Goal: Task Accomplishment & Management: Use online tool/utility

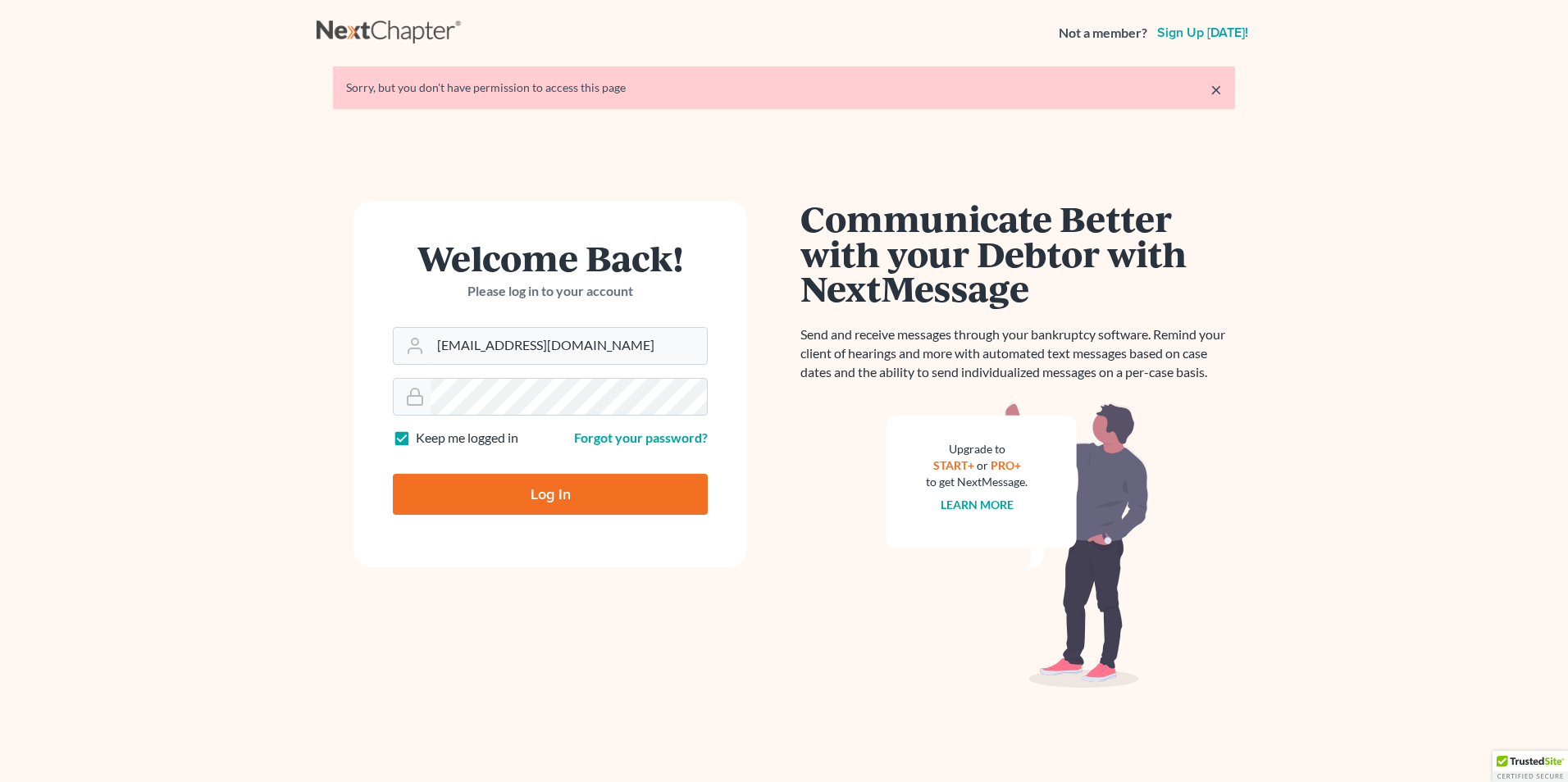
click at [533, 498] on input "Log In" at bounding box center [550, 494] width 315 height 41
type input "Thinking..."
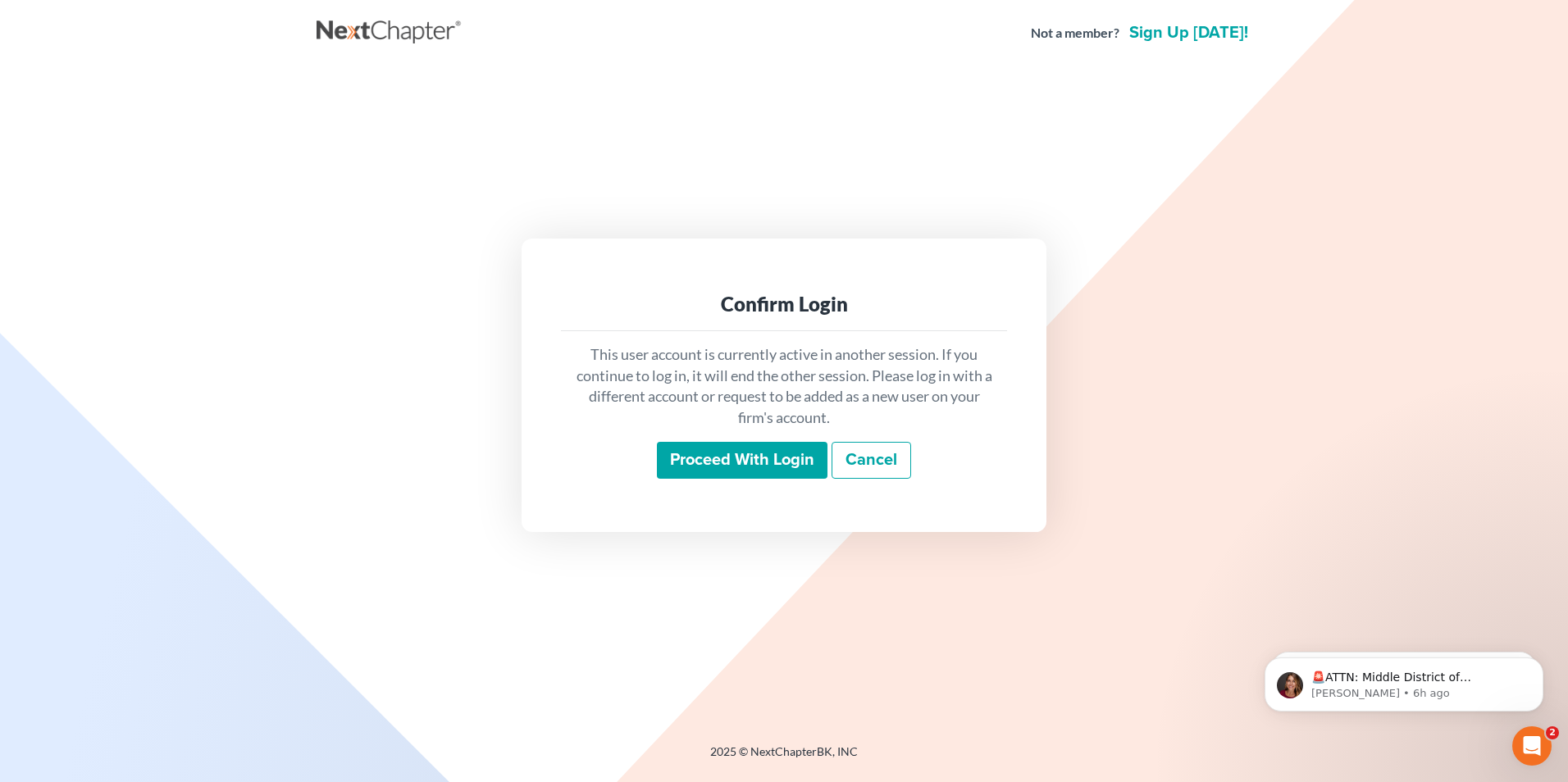
click at [732, 459] on input "Proceed with login" at bounding box center [742, 460] width 170 height 38
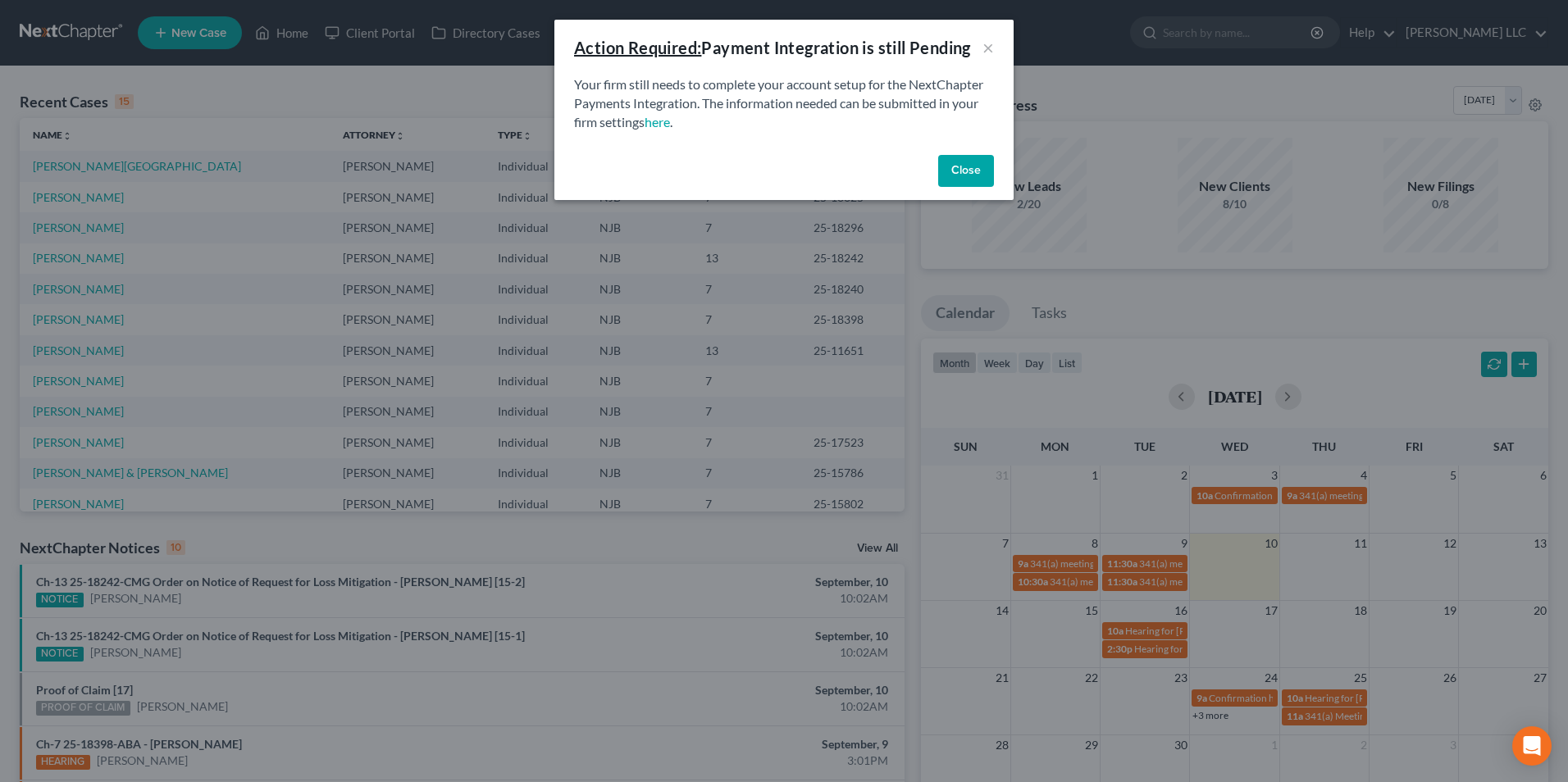
click at [962, 175] on button "Close" at bounding box center [966, 171] width 56 height 32
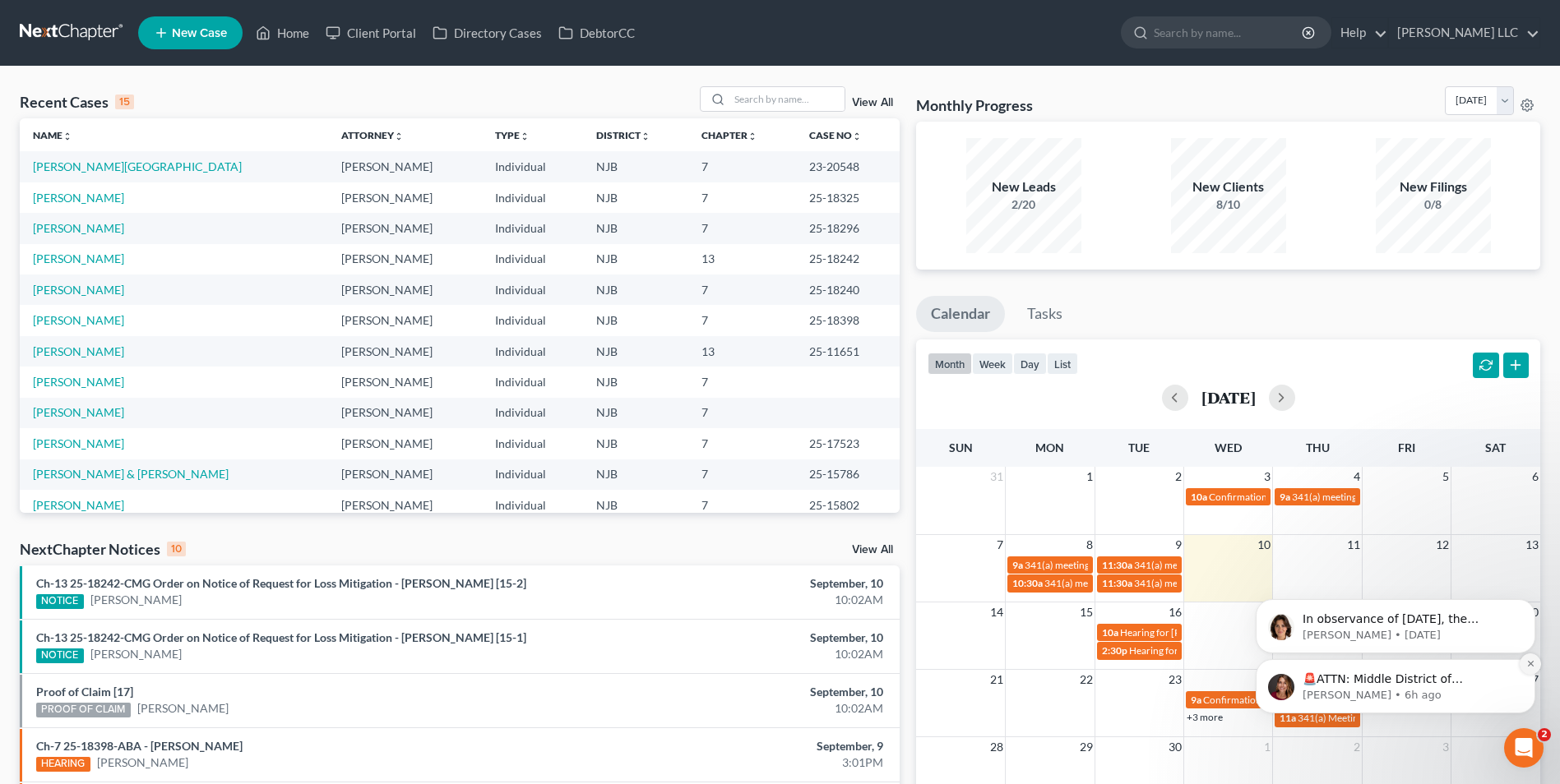
click at [1530, 668] on icon "Dismiss notification" at bounding box center [1530, 664] width 9 height 9
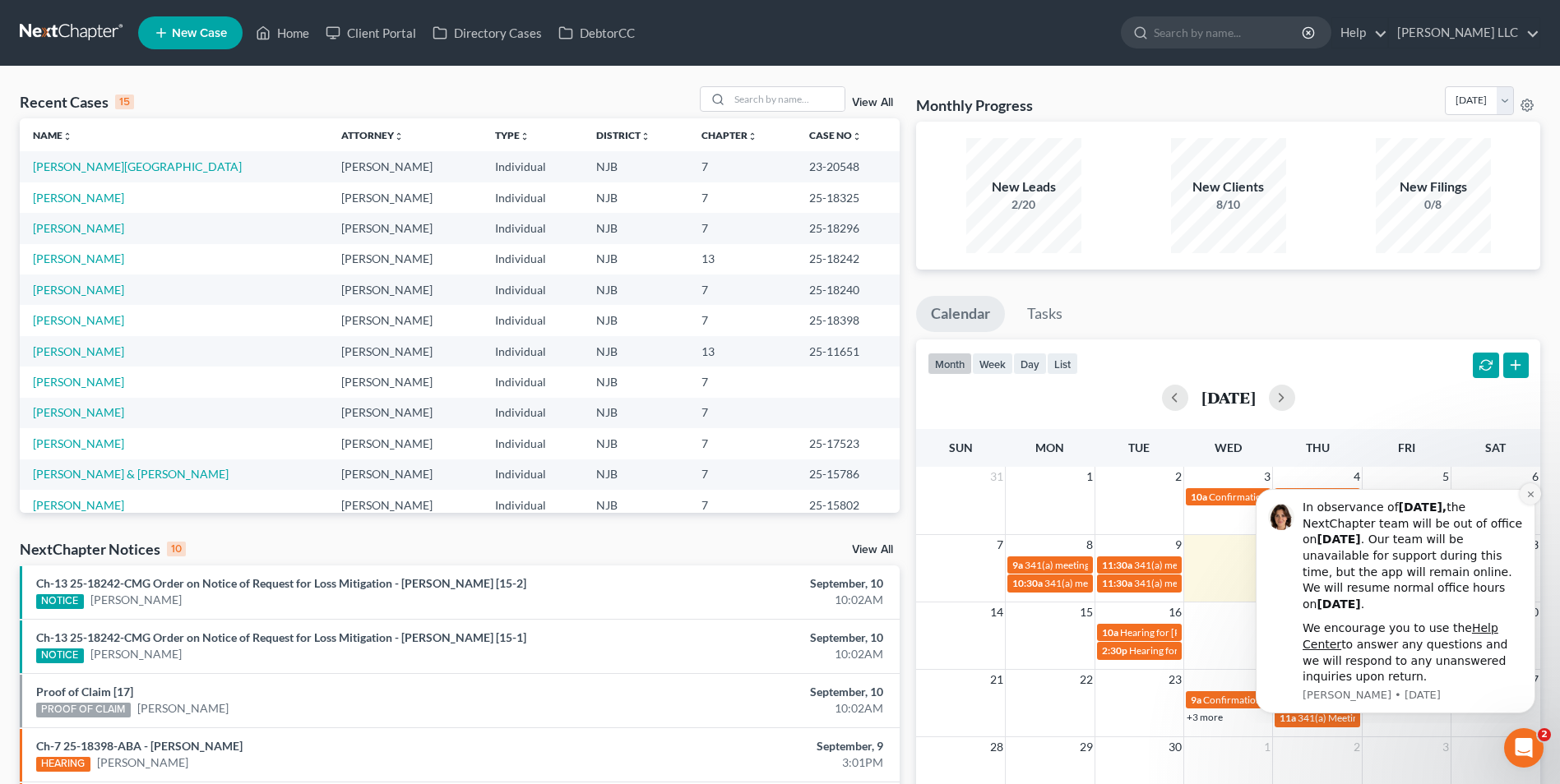
click at [1528, 495] on icon "Dismiss notification" at bounding box center [1530, 494] width 9 height 9
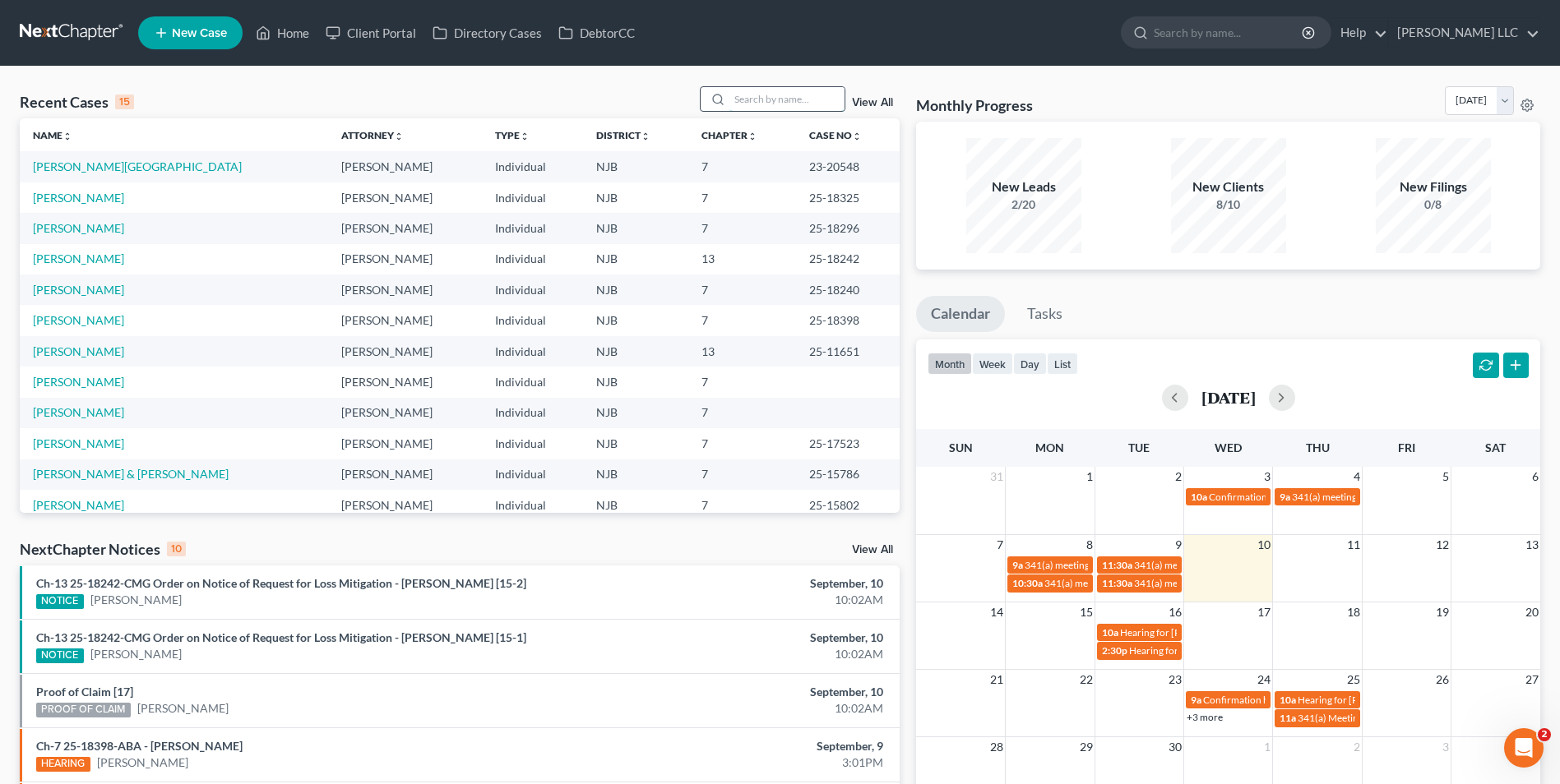
click at [777, 103] on input "search" at bounding box center [786, 98] width 115 height 24
type input "gina"
click at [764, 102] on input "gina" at bounding box center [786, 98] width 115 height 24
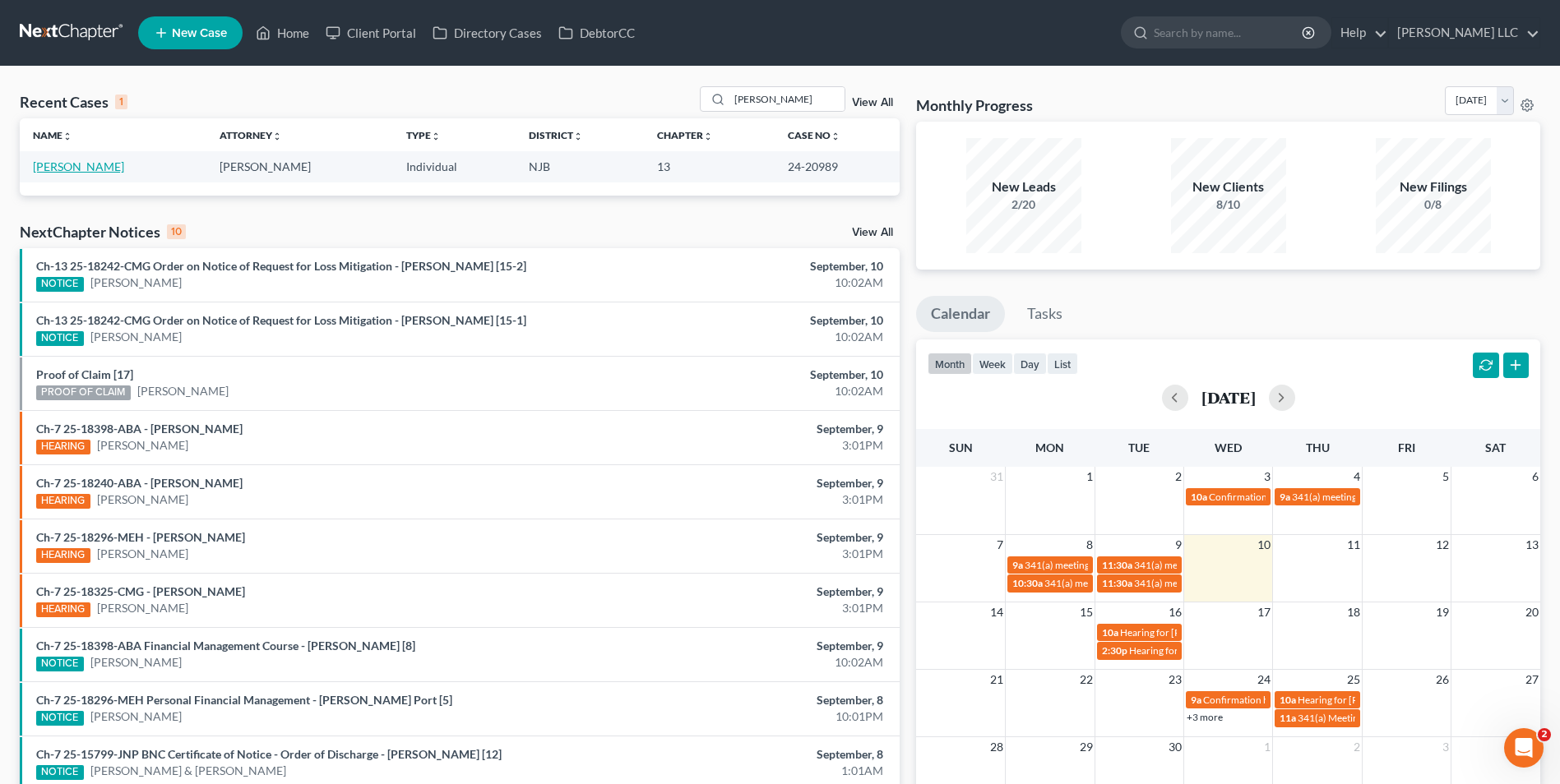
click at [65, 170] on link "O'Neill, Gina" at bounding box center [78, 166] width 91 height 14
select select "4"
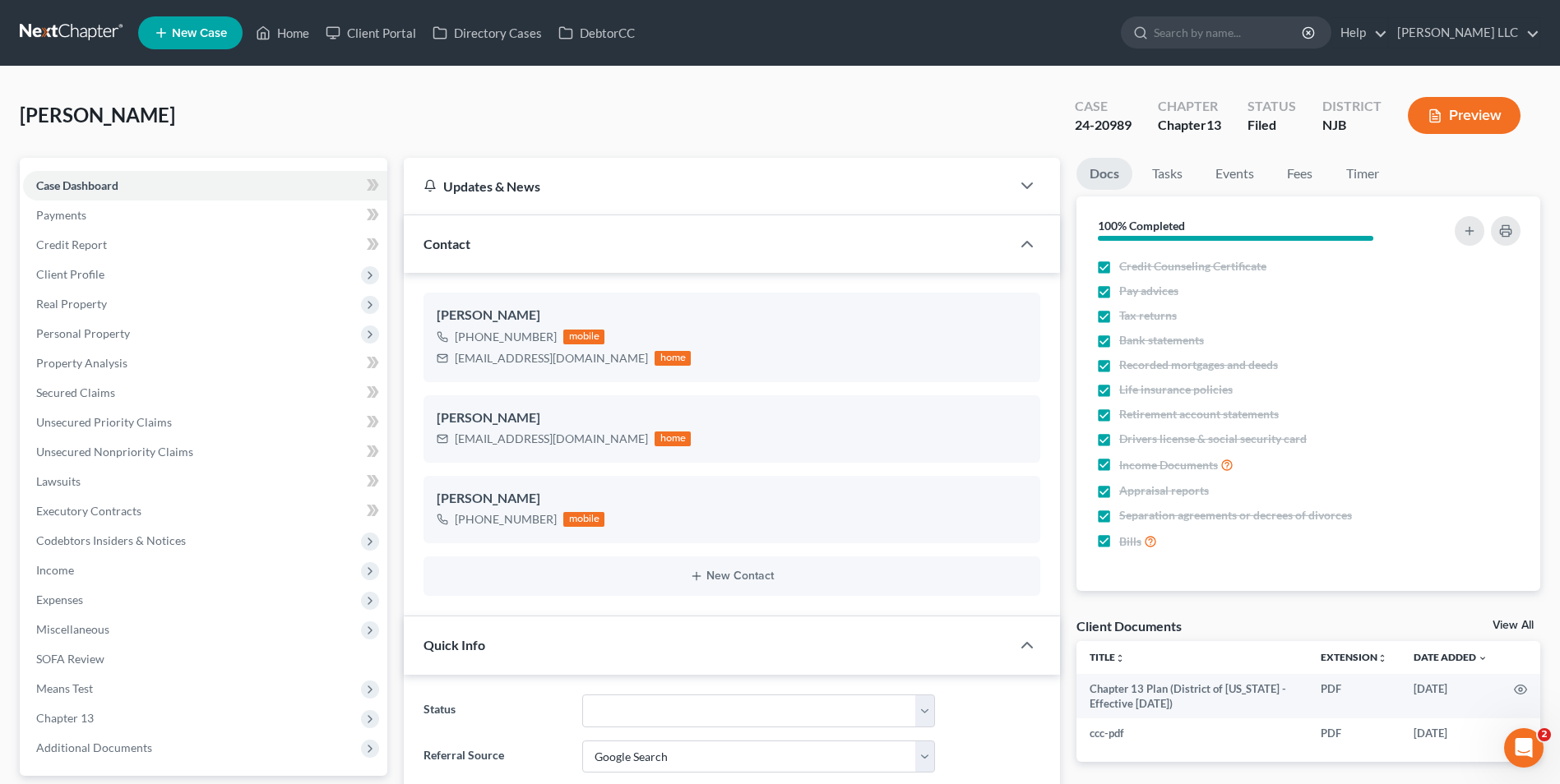
click at [1510, 622] on link "View All" at bounding box center [1513, 625] width 41 height 11
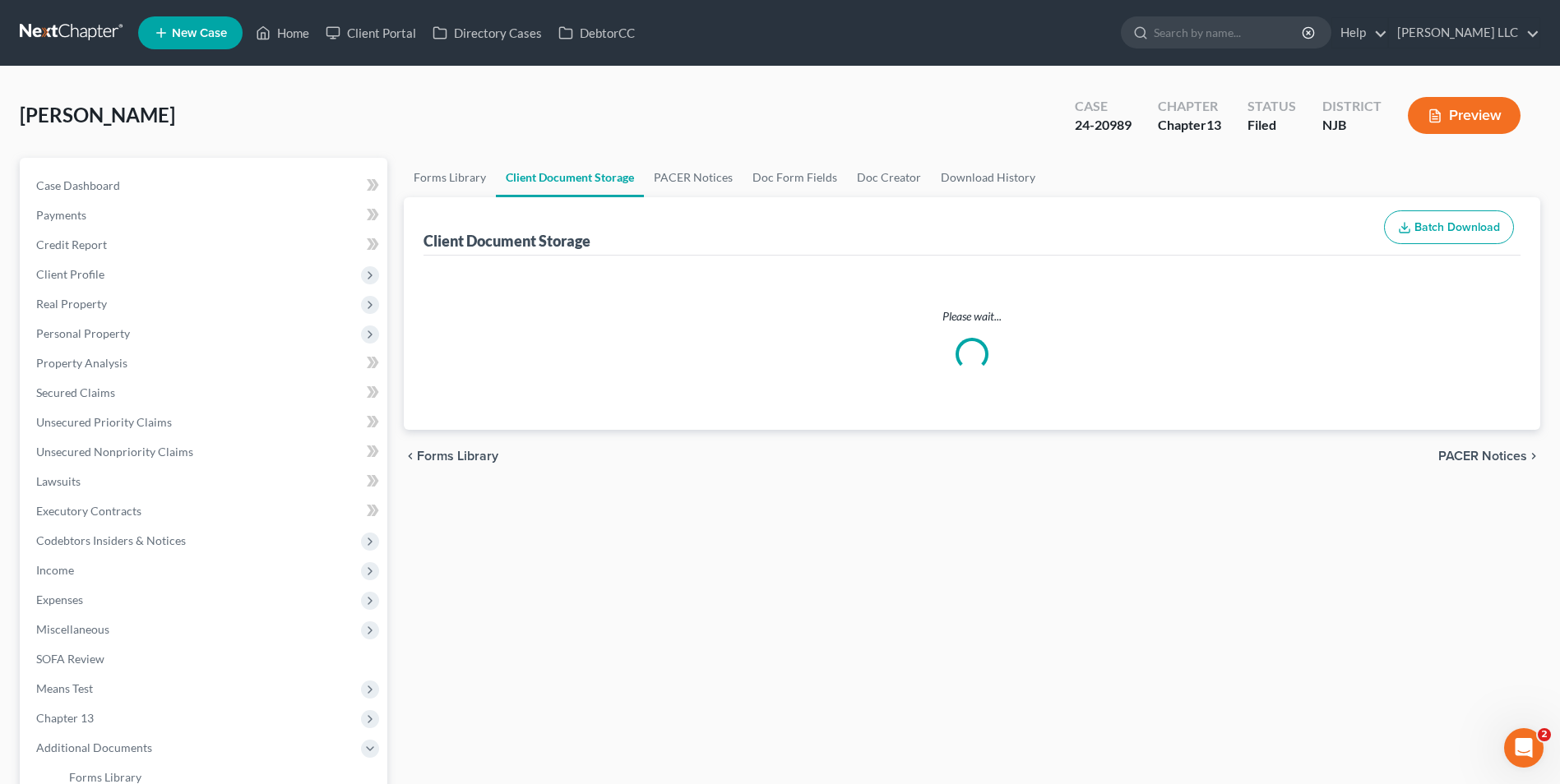
select select "9"
select select "19"
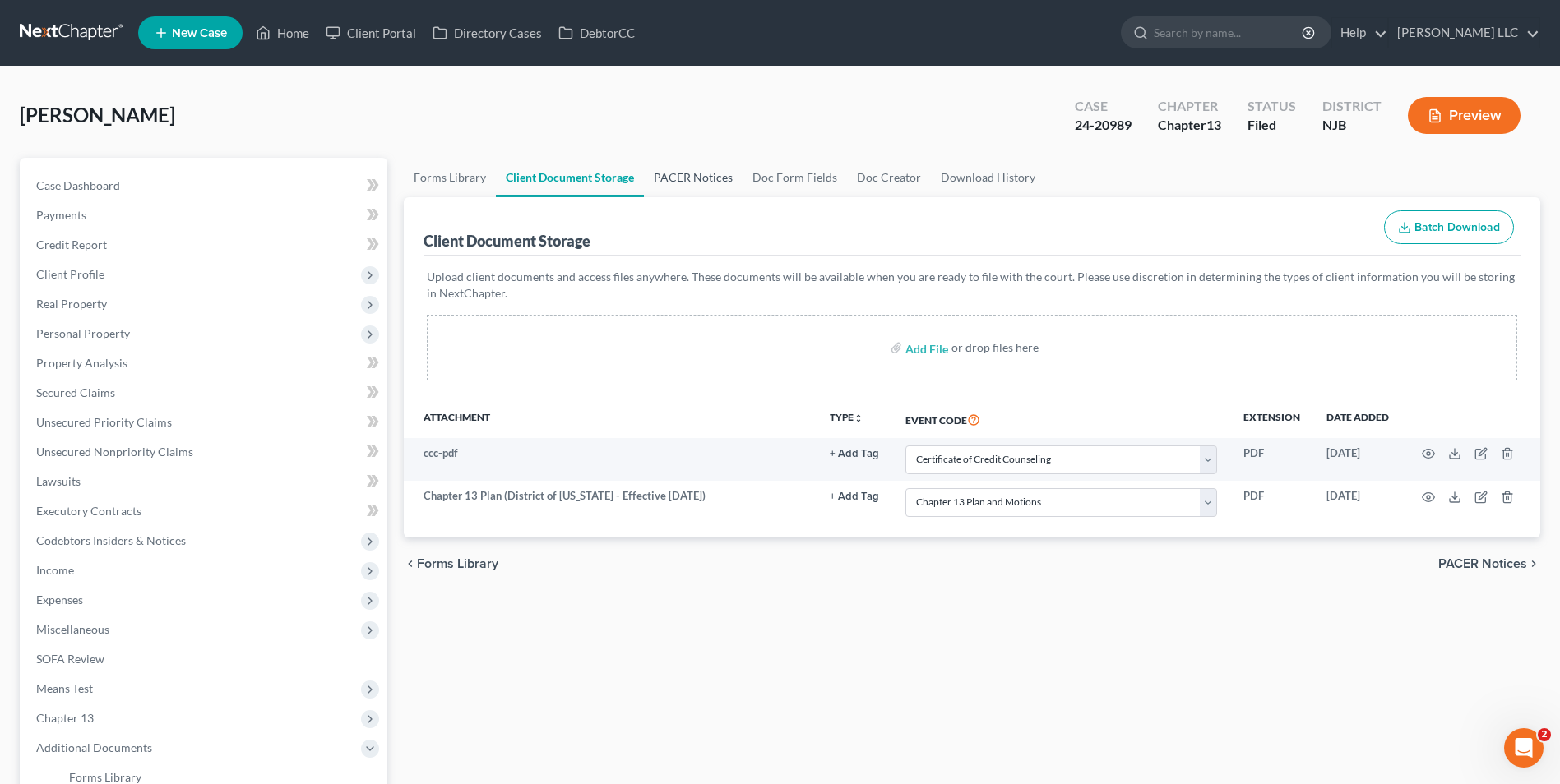
click at [682, 178] on link "PACER Notices" at bounding box center [693, 178] width 98 height 40
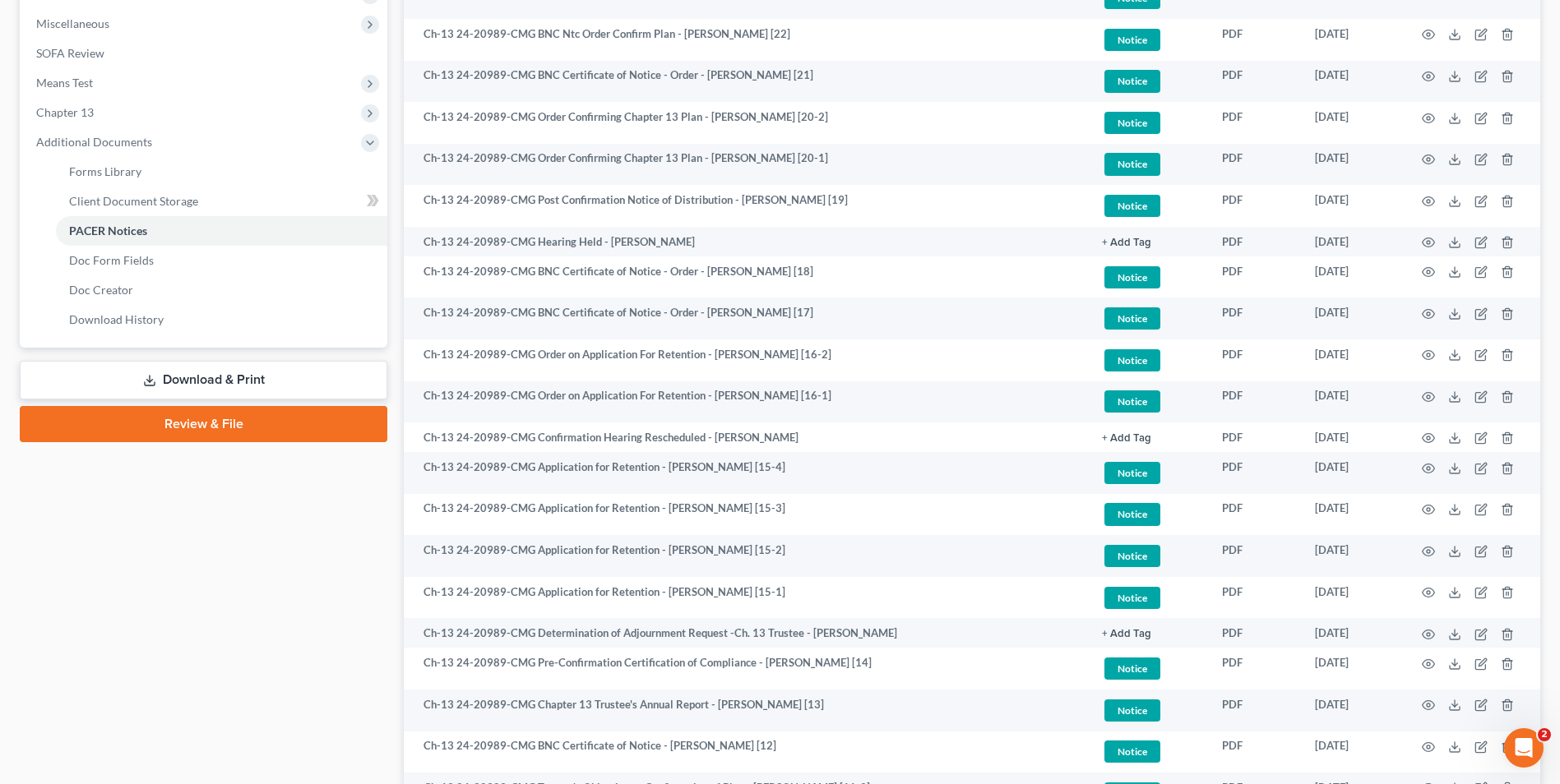
scroll to position [601, 0]
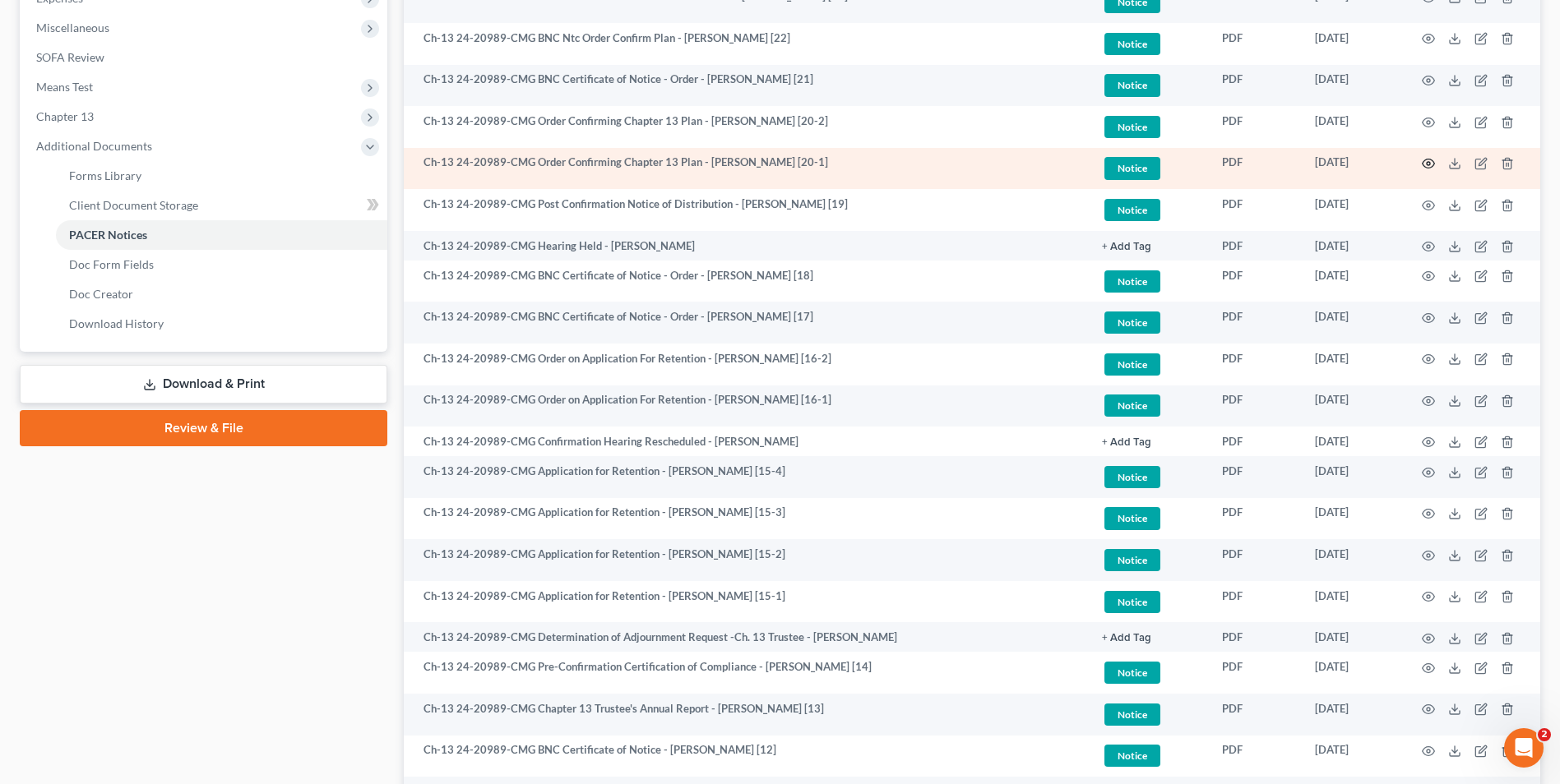
click at [1431, 166] on icon "button" at bounding box center [1428, 163] width 13 height 13
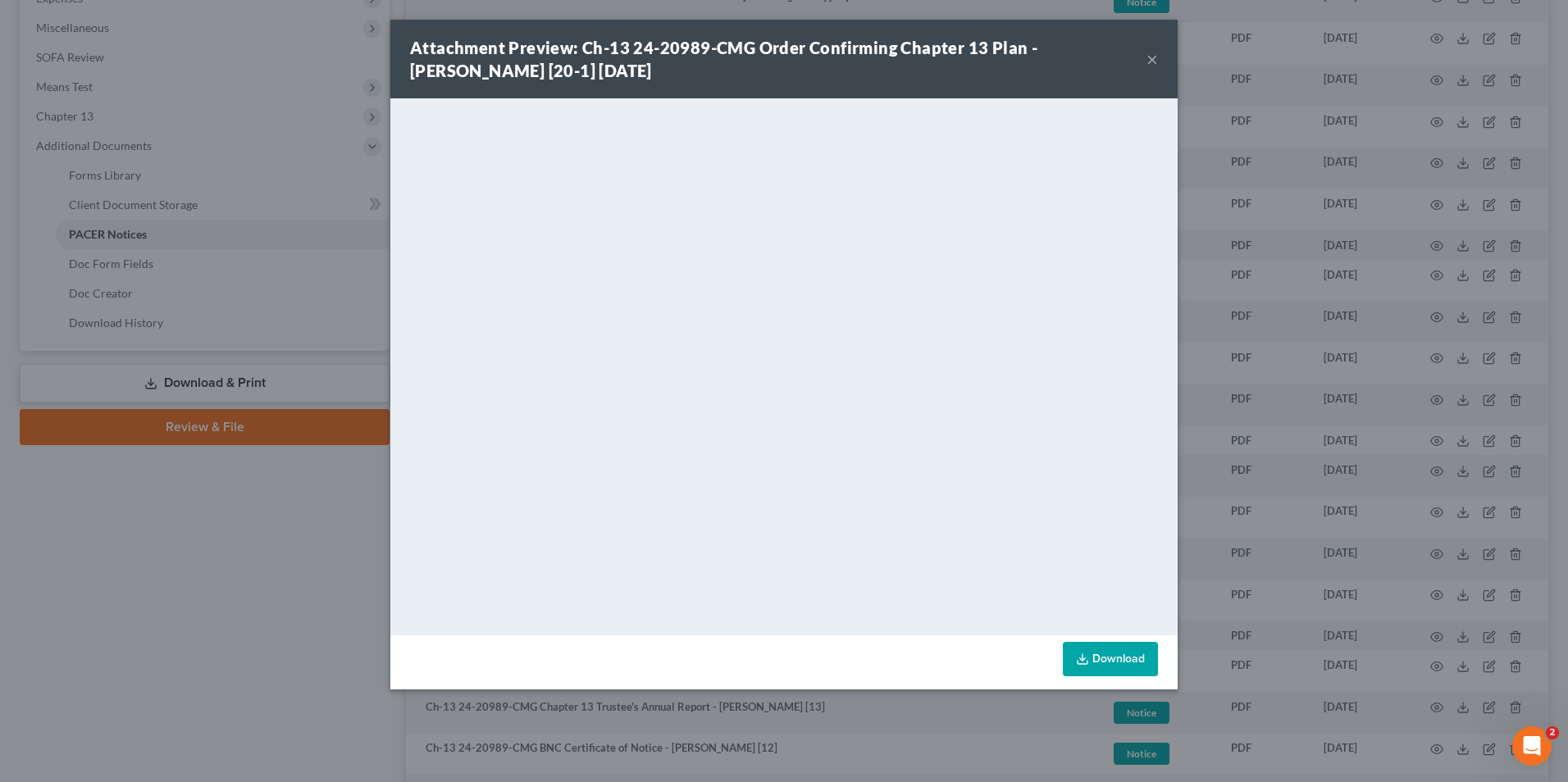
click at [1151, 56] on button "×" at bounding box center [1151, 59] width 11 height 19
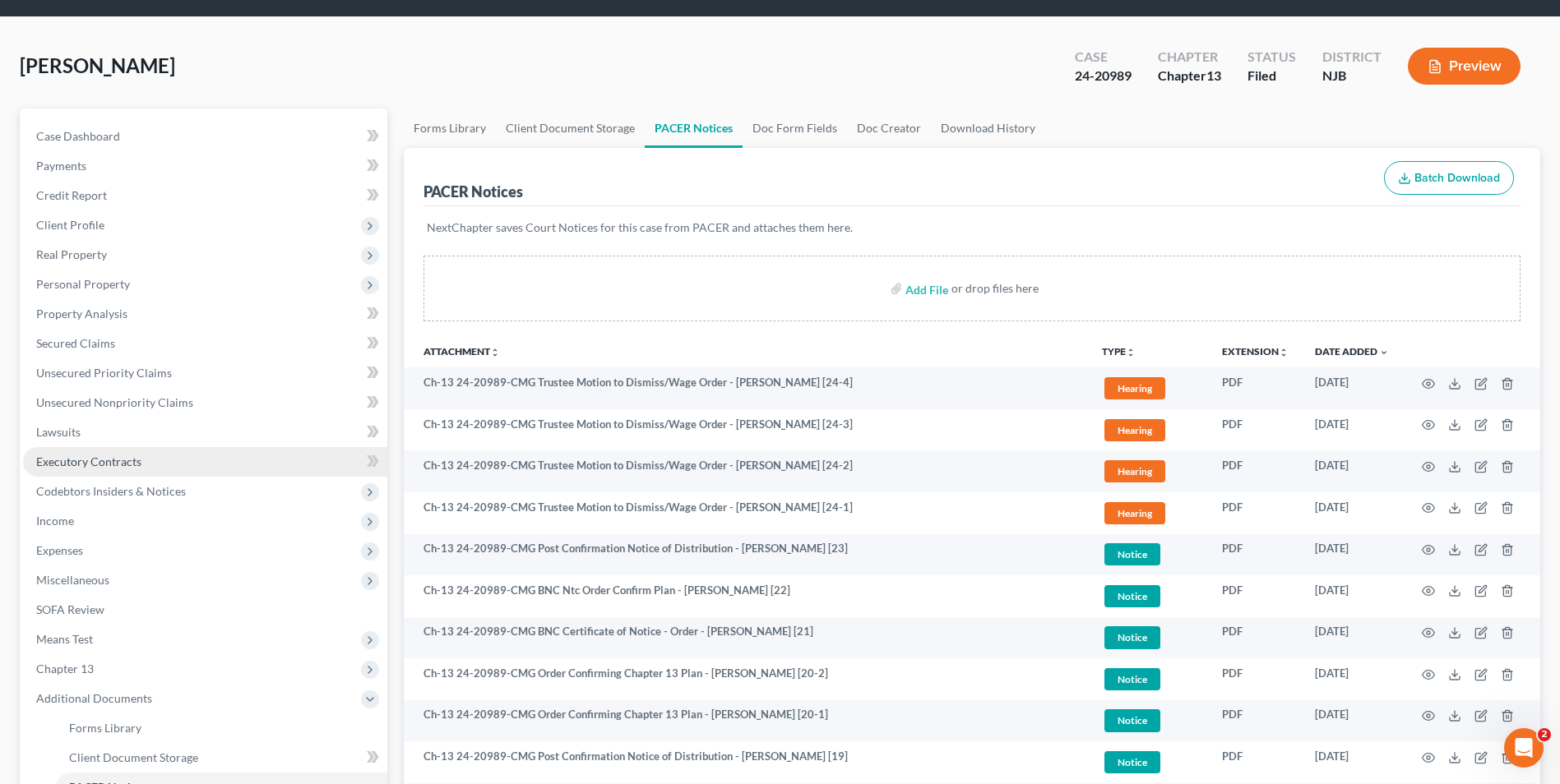
scroll to position [26, 0]
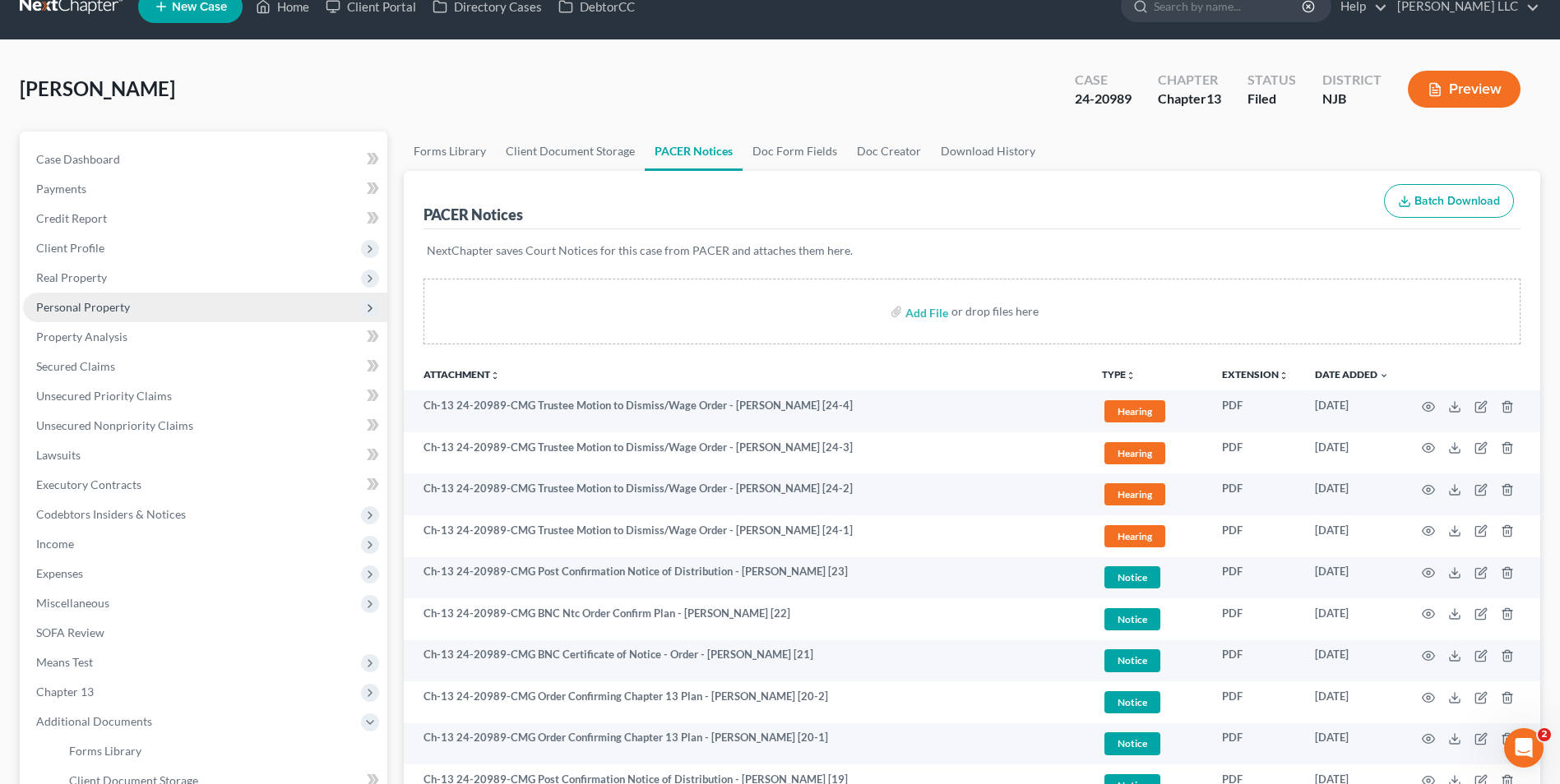
click at [120, 311] on span "Personal Property" at bounding box center [83, 307] width 94 height 14
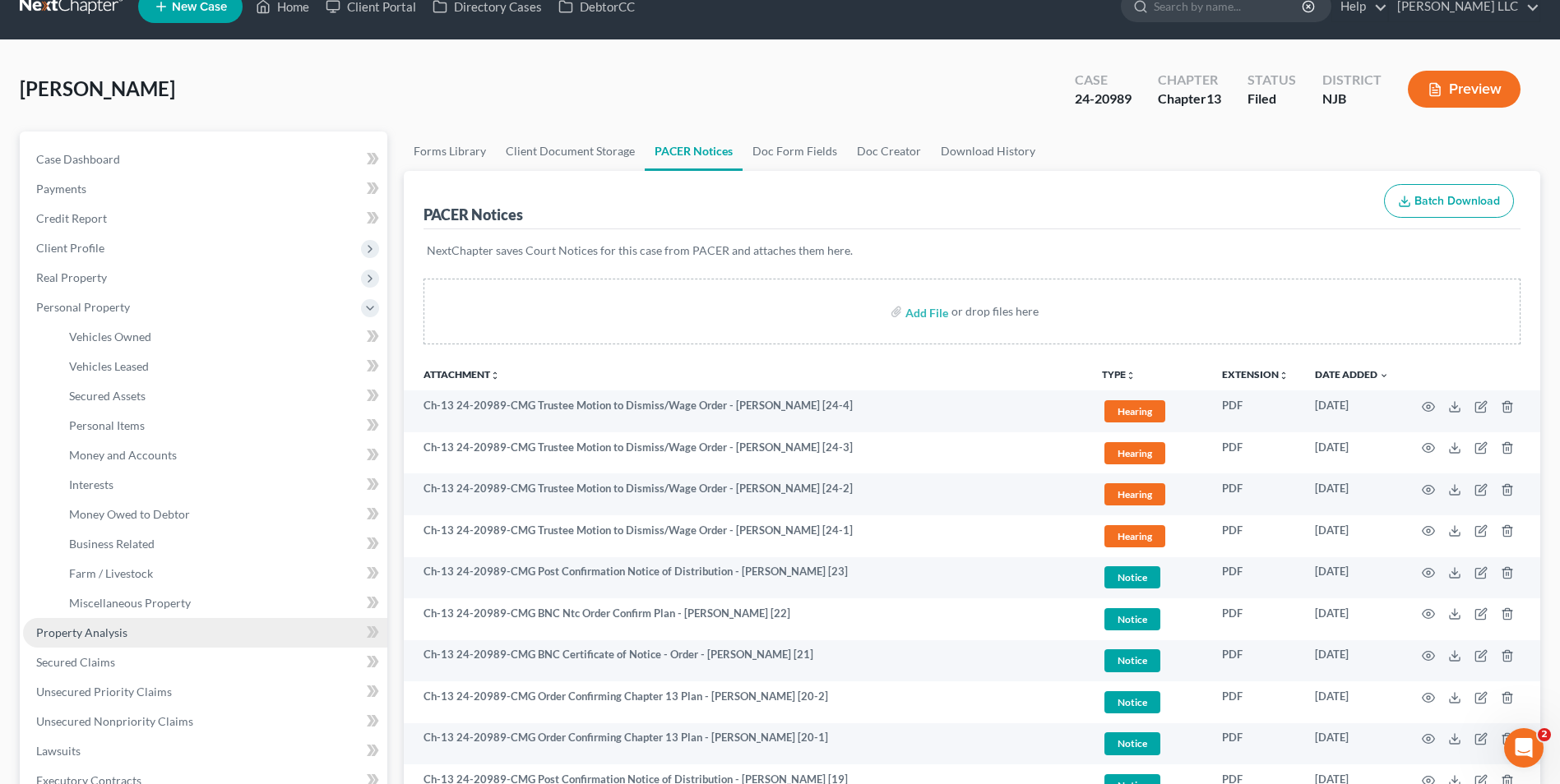
click at [106, 632] on span "Property Analysis" at bounding box center [82, 633] width 91 height 14
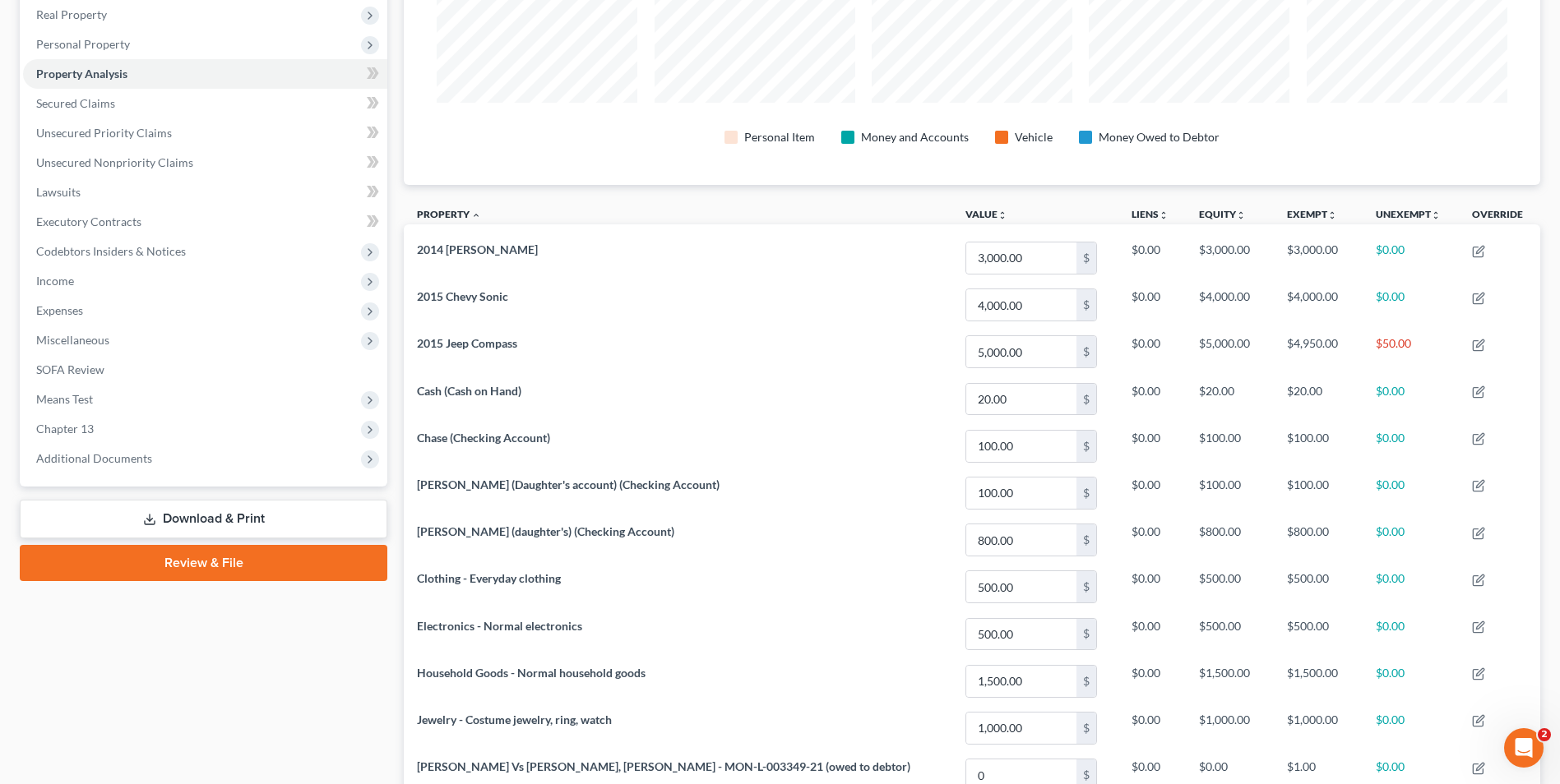
scroll to position [246, 0]
